Goal: Task Accomplishment & Management: Manage account settings

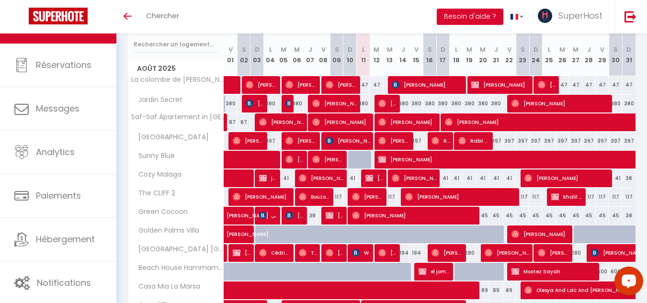
scroll to position [127, 0]
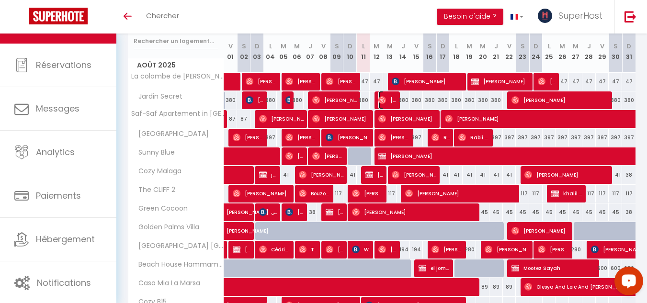
click at [393, 101] on span "[PERSON_NAME]" at bounding box center [387, 100] width 18 height 18
select select "OK"
select select "0"
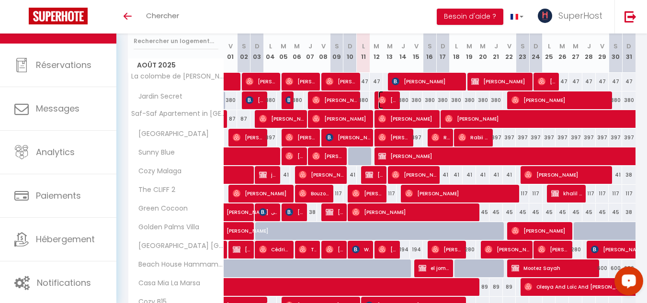
select select "1"
select select
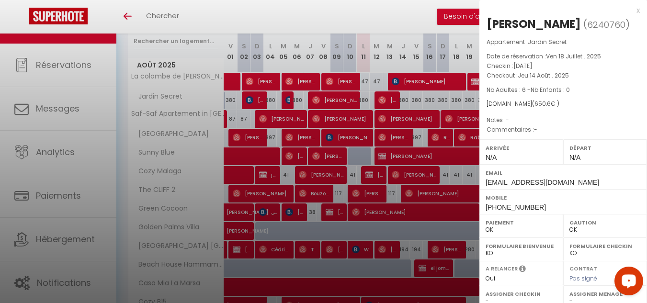
click at [425, 110] on div at bounding box center [323, 151] width 647 height 303
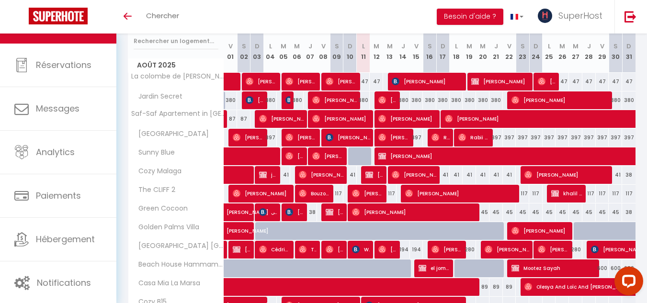
scroll to position [120, 0]
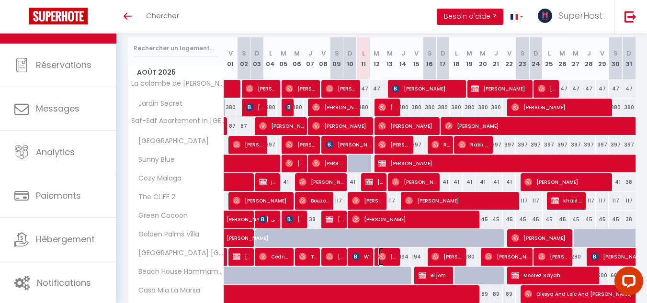
click at [393, 256] on span "[PERSON_NAME]" at bounding box center [387, 257] width 18 height 18
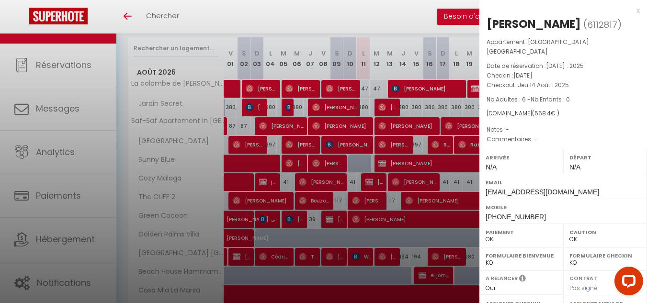
click at [433, 256] on div at bounding box center [323, 151] width 647 height 303
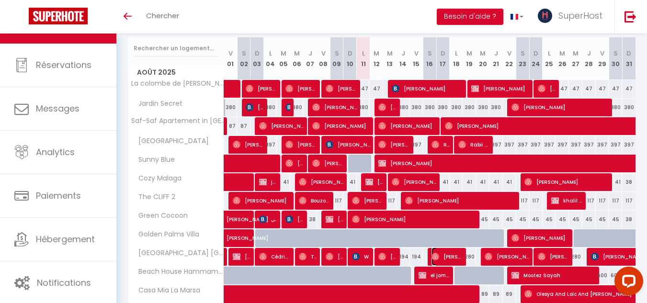
click at [433, 256] on img at bounding box center [436, 257] width 8 height 8
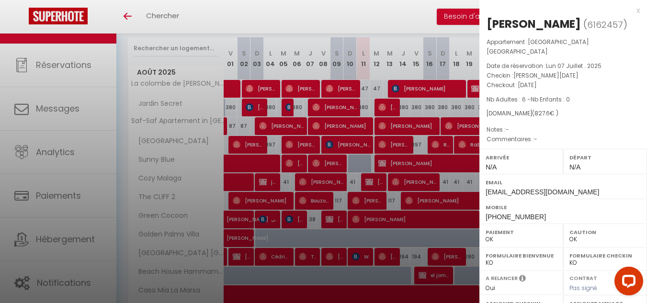
click at [123, 118] on div at bounding box center [323, 151] width 647 height 303
